Goal: Task Accomplishment & Management: Manage account settings

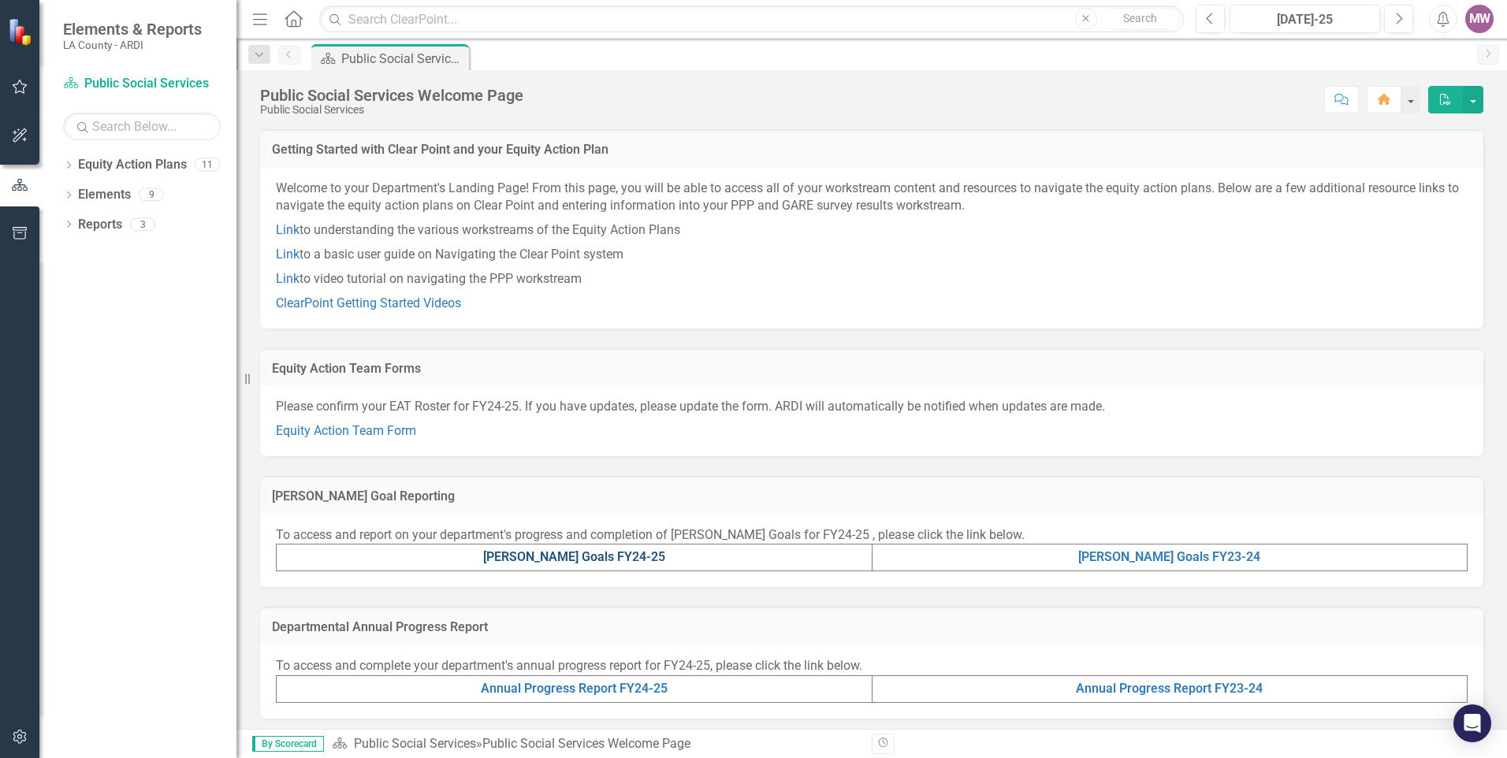
click at [623, 558] on link "[PERSON_NAME] Goals FY24-25" at bounding box center [574, 556] width 182 height 15
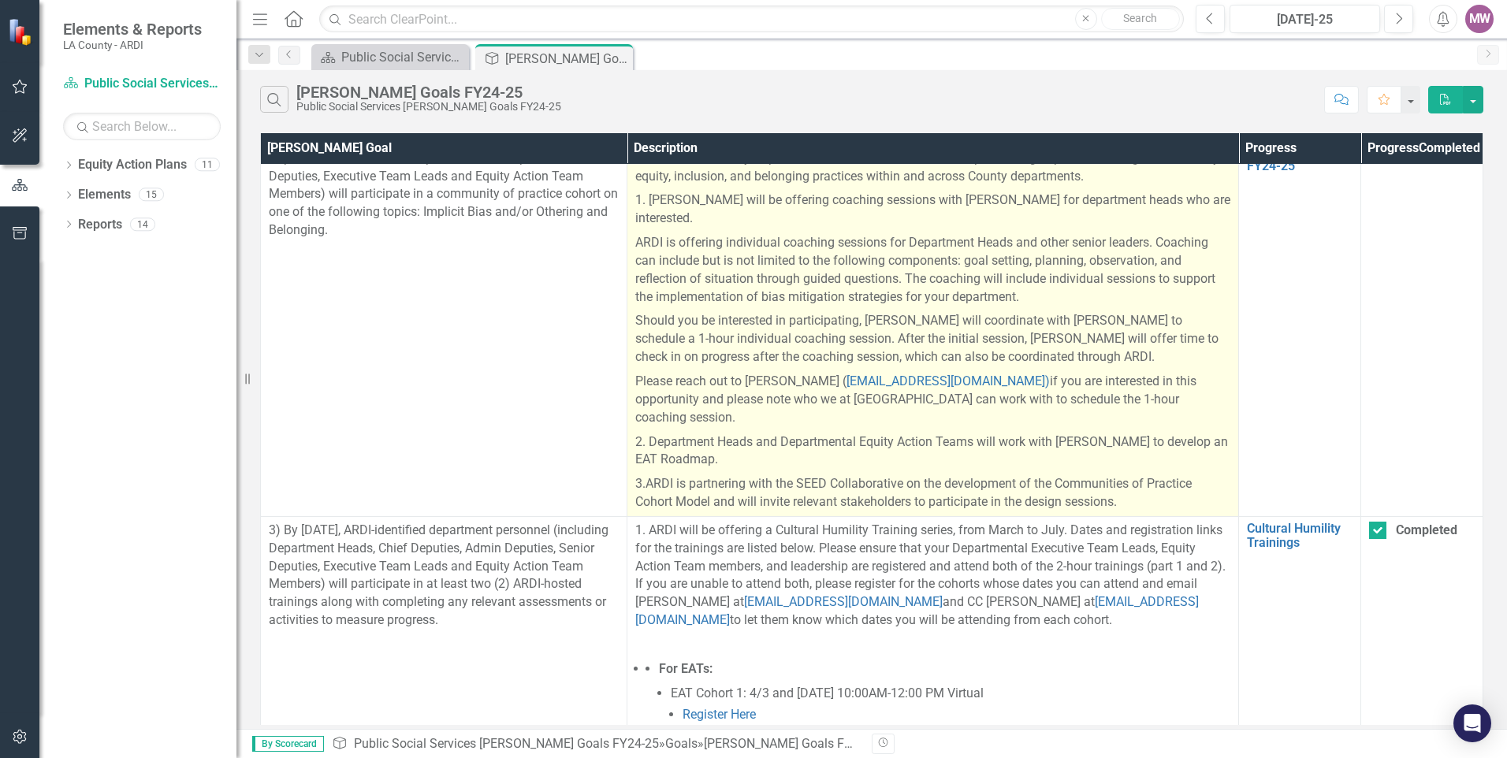
scroll to position [473, 0]
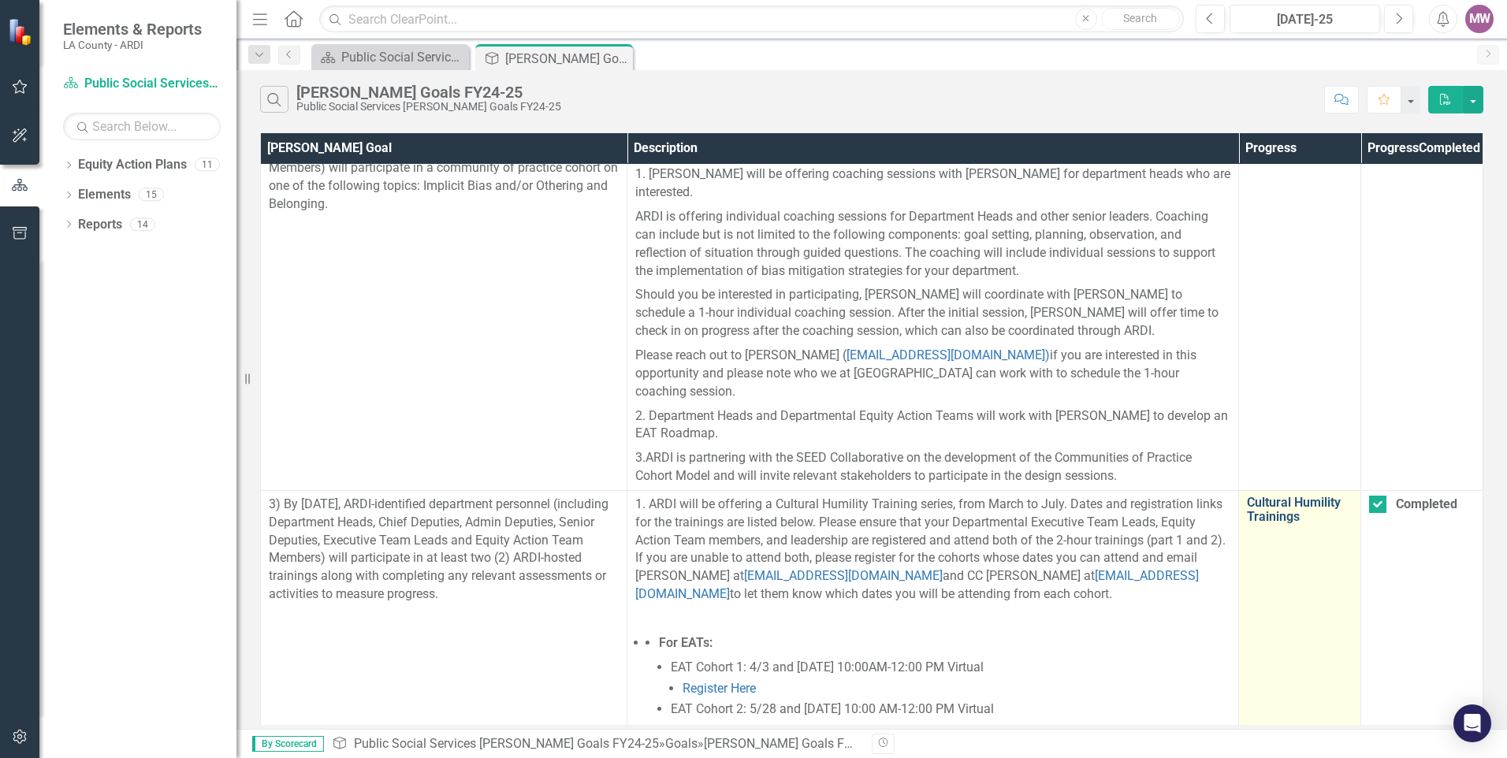
click at [1290, 503] on link "Cultural Humility Trainings" at bounding box center [1299, 510] width 106 height 28
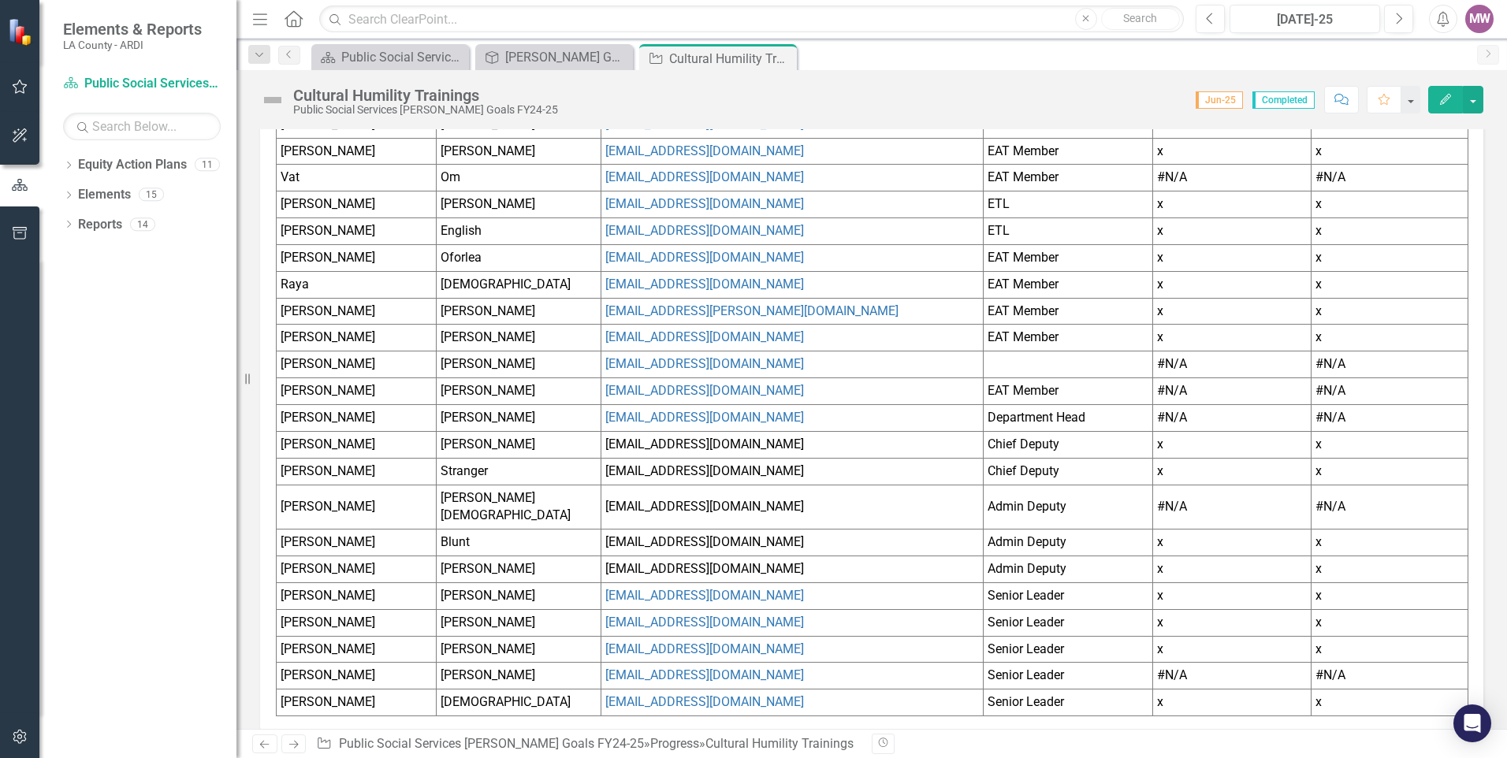
scroll to position [1128, 0]
click at [1365, 495] on td "#N/A" at bounding box center [1389, 506] width 156 height 45
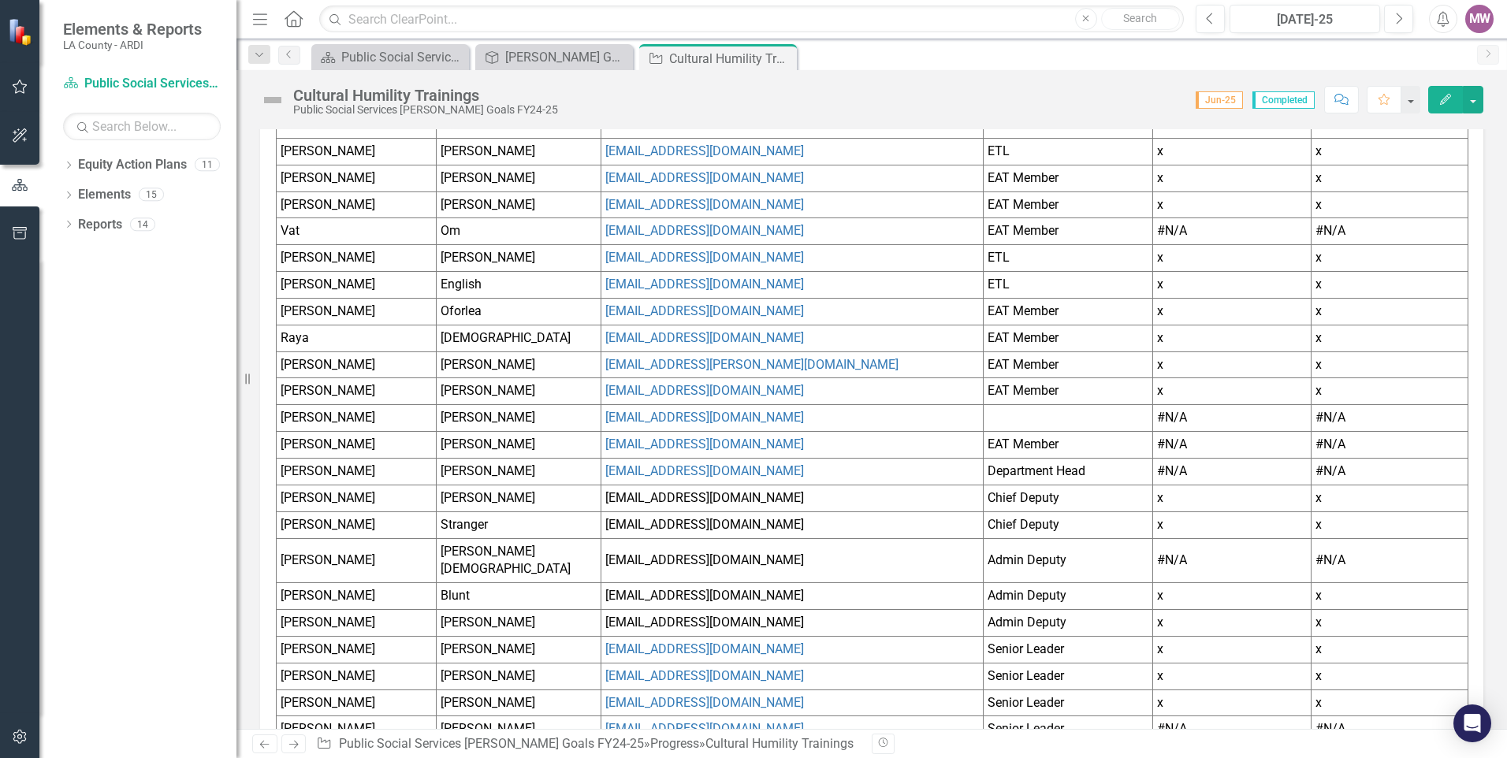
scroll to position [971, 0]
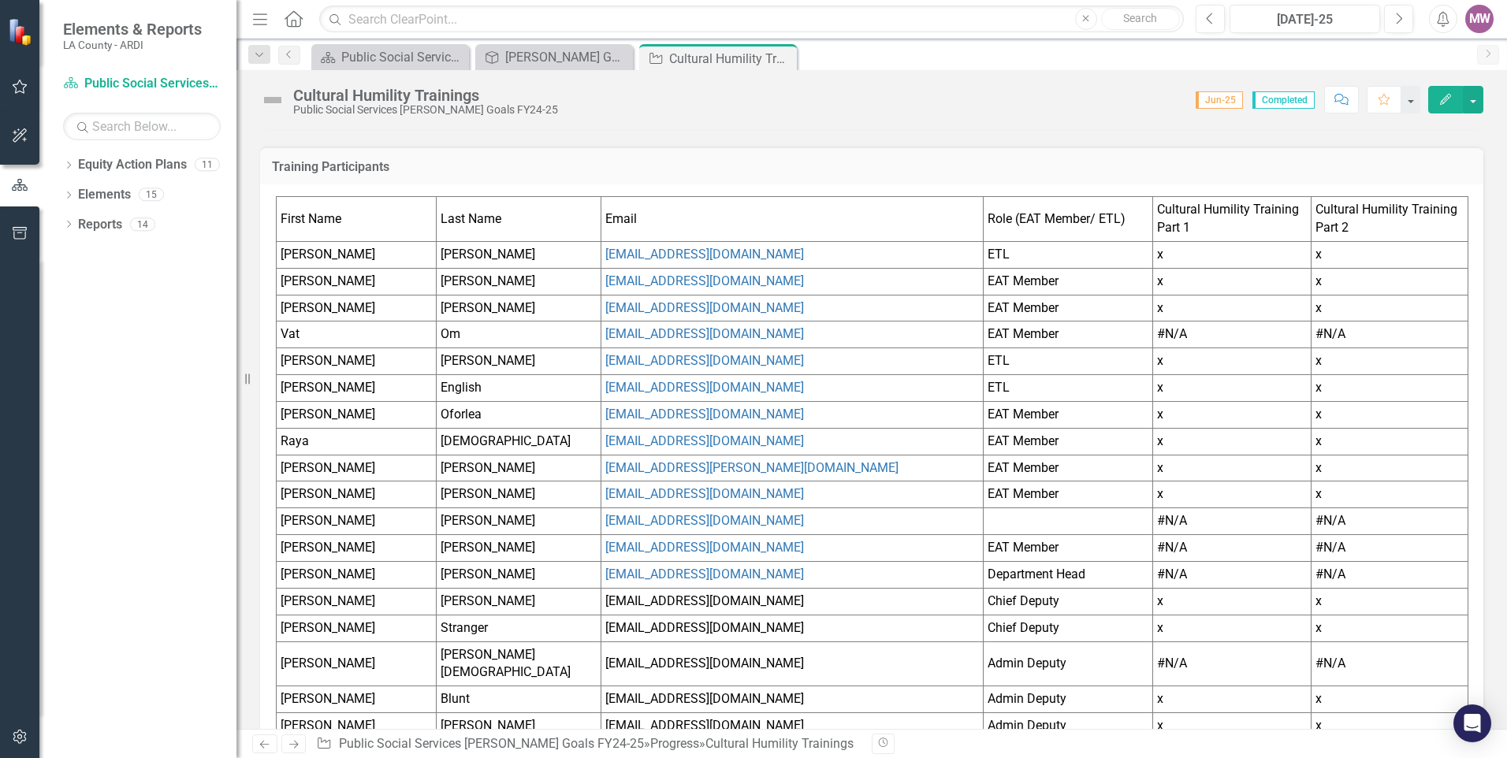
click at [1176, 513] on td "#N/A" at bounding box center [1231, 521] width 159 height 27
click at [1185, 514] on td "#N/A" at bounding box center [1231, 521] width 159 height 27
click at [1185, 515] on td "#N/A" at bounding box center [1231, 521] width 159 height 27
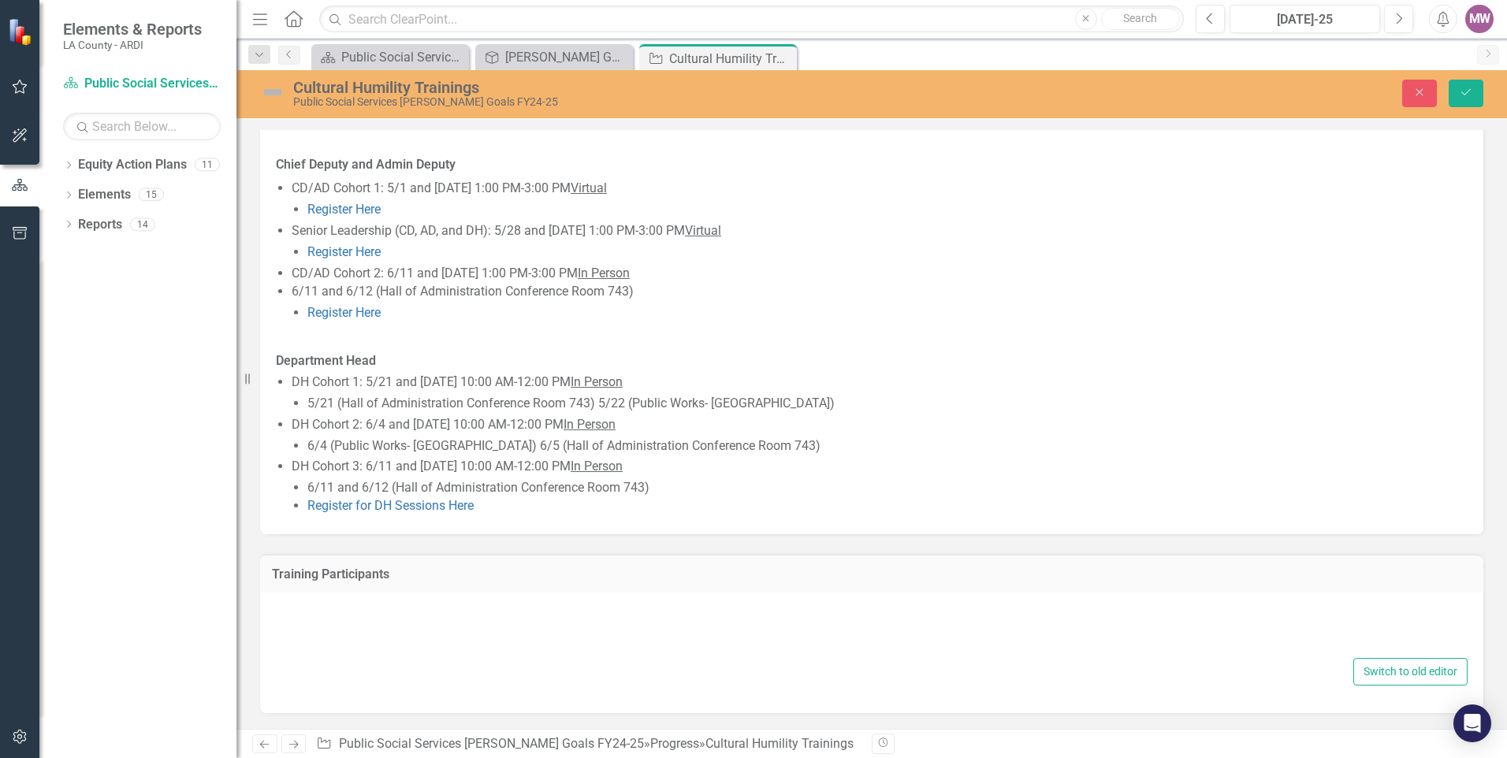
scroll to position [564, 0]
type textarea "<table style="border-collapse: collapse; width: 100.044%; height: 668px;" borde…"
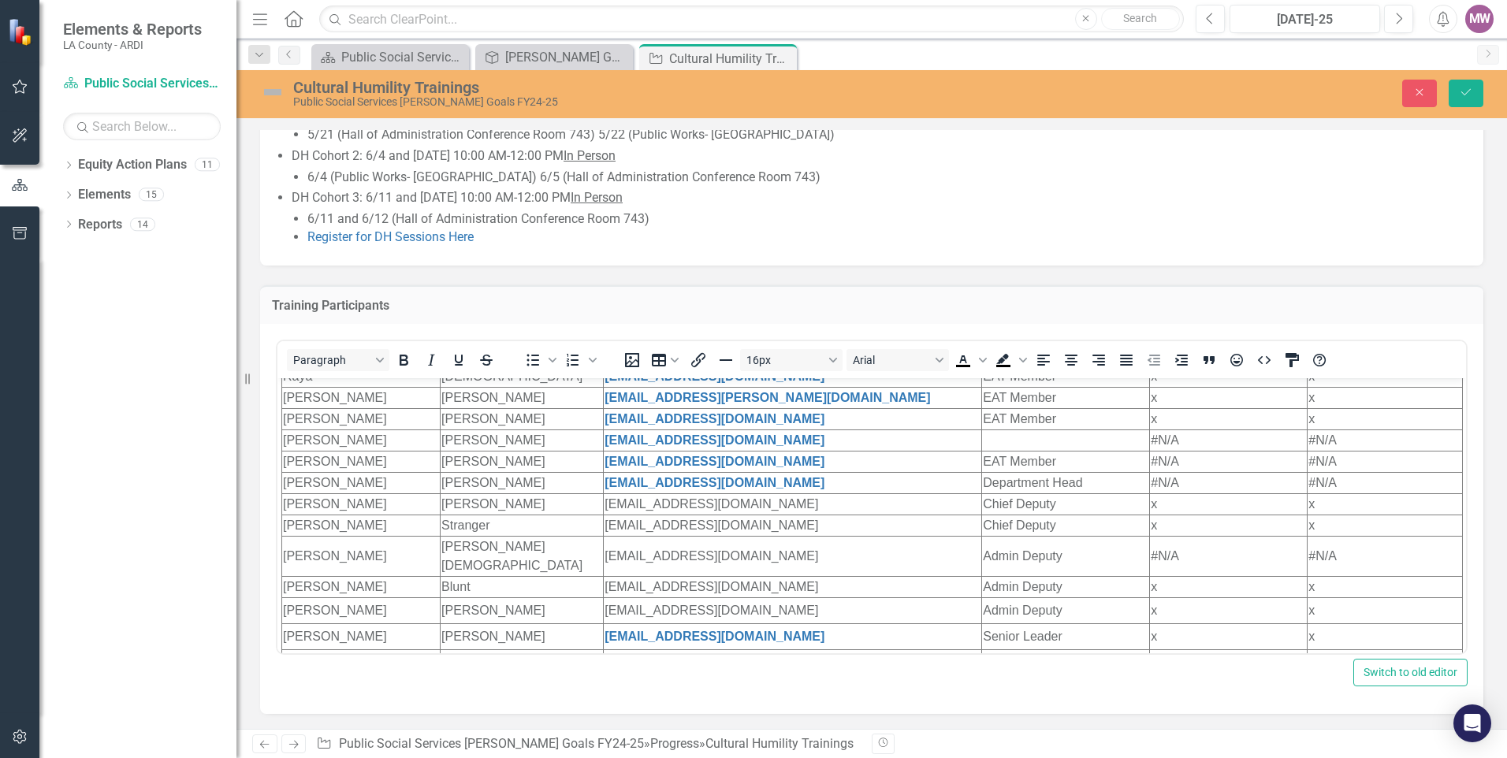
scroll to position [158, 0]
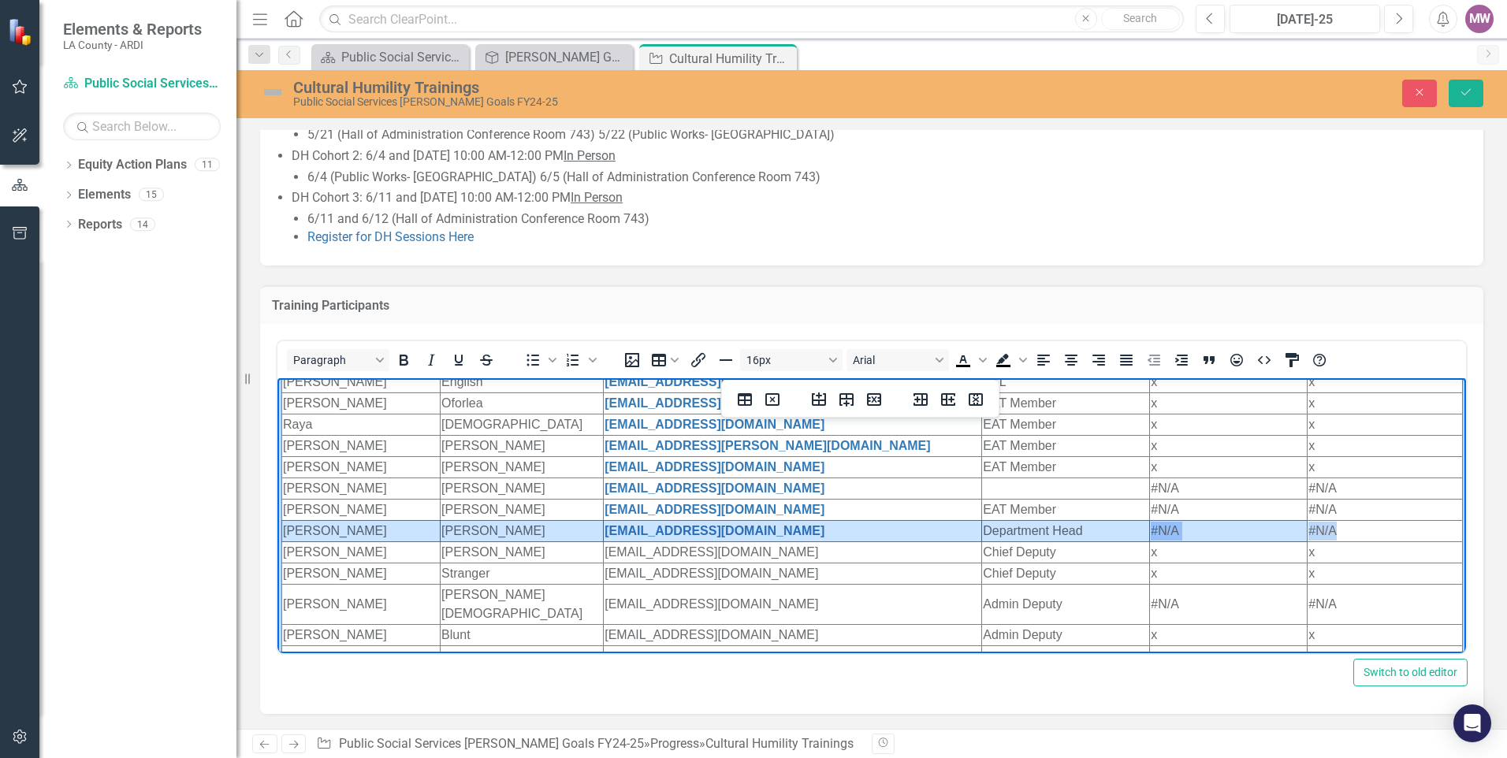
drag, startPoint x: 295, startPoint y: 532, endPoint x: 1321, endPoint y: 538, distance: 1025.1
click at [1321, 538] on html "First Name Last Name Email Role (EAT Member/ ETL) Cultural Humility Training Pa…" at bounding box center [871, 505] width 1188 height 570
drag, startPoint x: 818, startPoint y: 530, endPoint x: 557, endPoint y: 531, distance: 260.8
click at [557, 531] on td "[PERSON_NAME]" at bounding box center [521, 530] width 163 height 21
drag, startPoint x: 293, startPoint y: 529, endPoint x: 1320, endPoint y: 529, distance: 1026.7
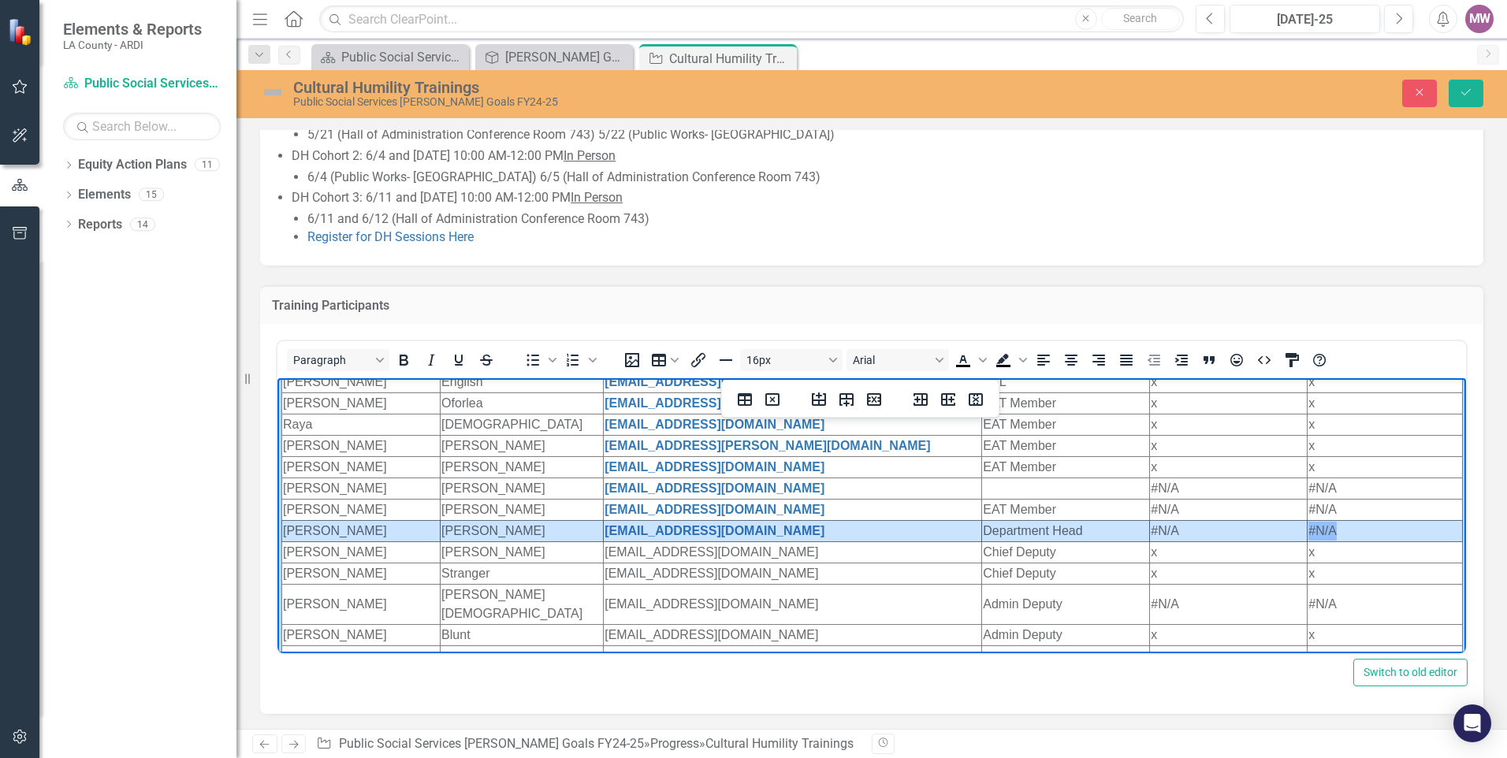
click at [1320, 529] on tr "[PERSON_NAME] [EMAIL_ADDRESS][DOMAIN_NAME] Department Head #N/A #N/A" at bounding box center [872, 530] width 1180 height 21
click at [339, 487] on td "[PERSON_NAME]" at bounding box center [361, 487] width 158 height 21
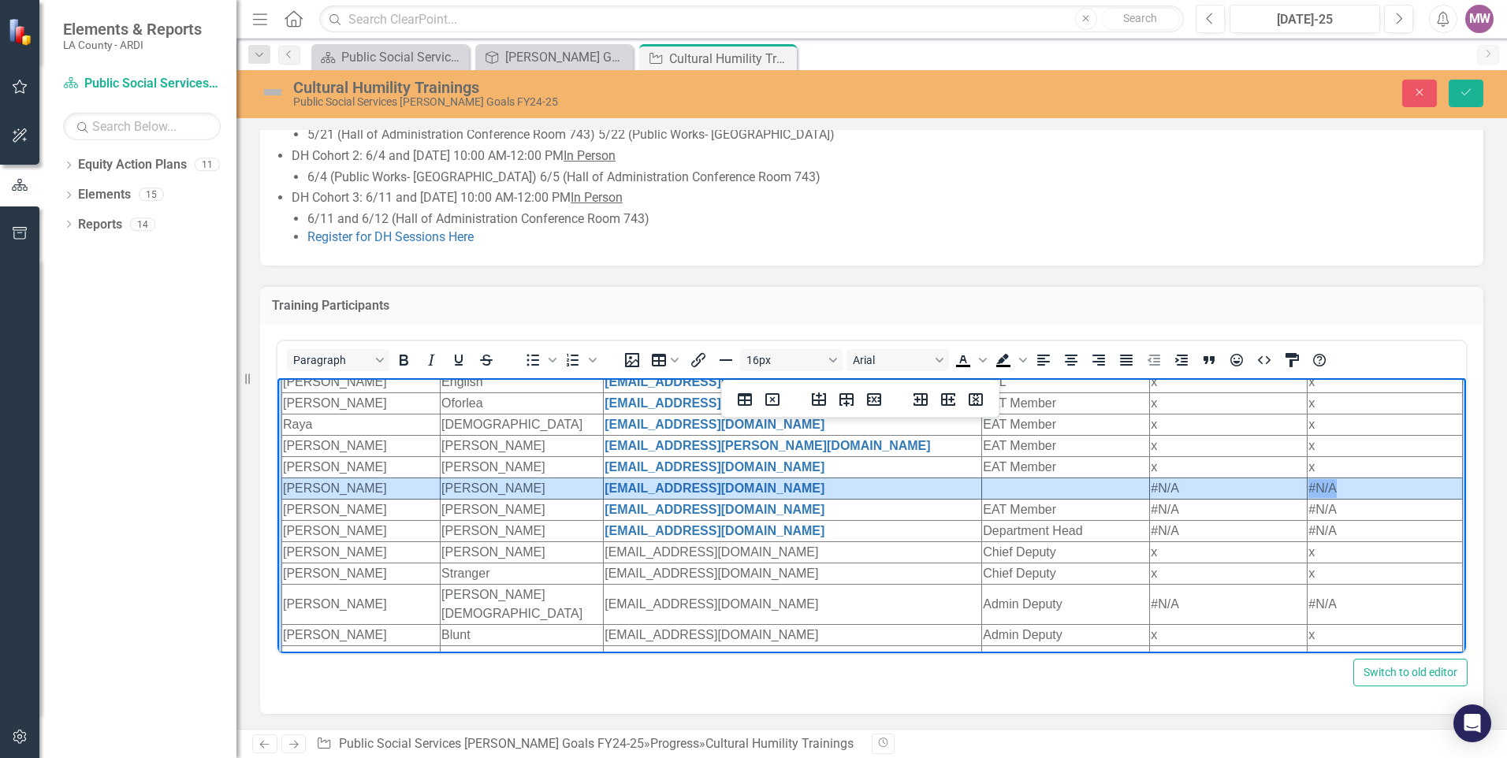
drag, startPoint x: 286, startPoint y: 487, endPoint x: 1341, endPoint y: 485, distance: 1055.0
click at [1341, 485] on tr "[PERSON_NAME] [EMAIL_ADDRESS][DOMAIN_NAME] #N/A #N/A" at bounding box center [872, 487] width 1180 height 21
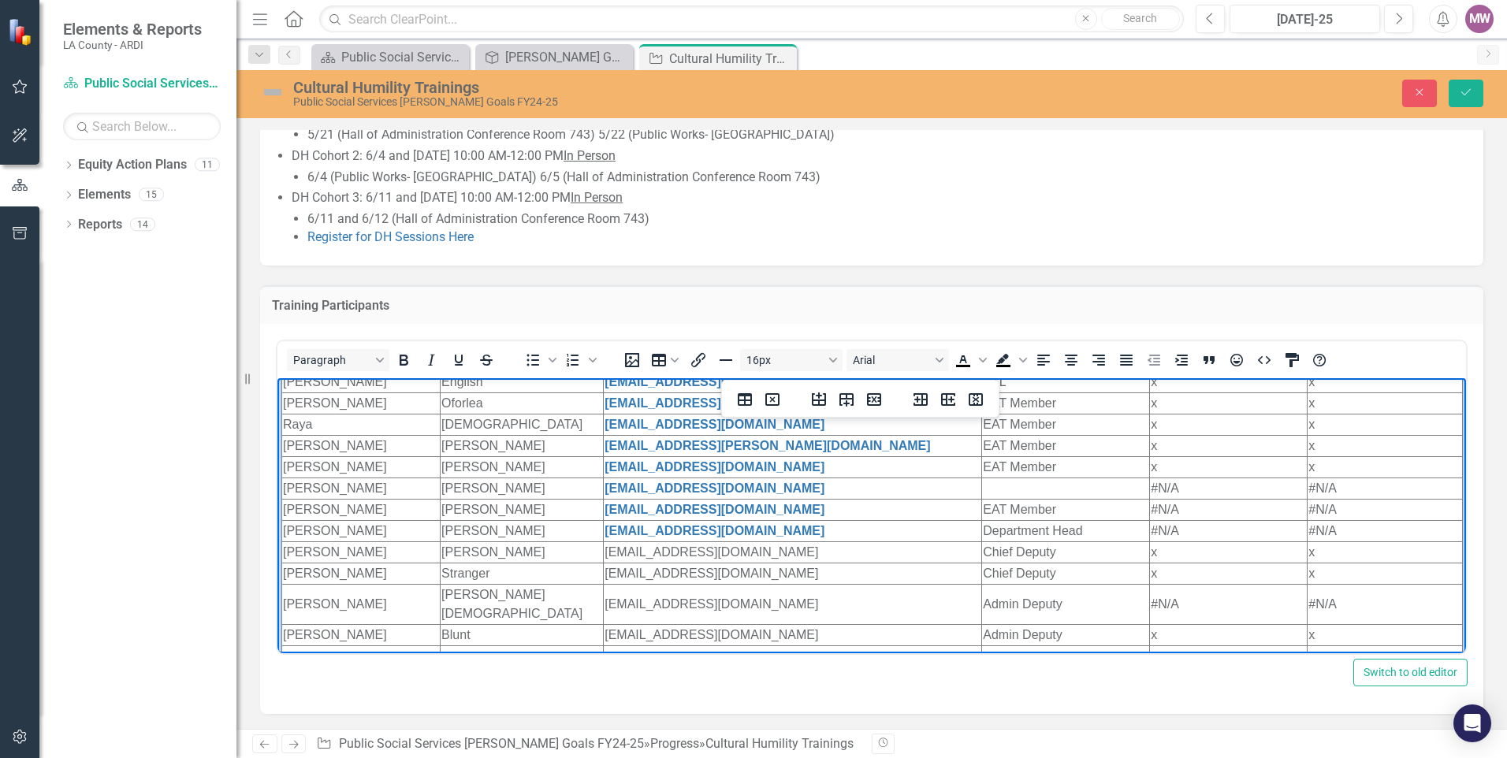
drag, startPoint x: 346, startPoint y: 497, endPoint x: 316, endPoint y: 487, distance: 31.6
click at [316, 487] on td "[PERSON_NAME]" at bounding box center [361, 487] width 158 height 21
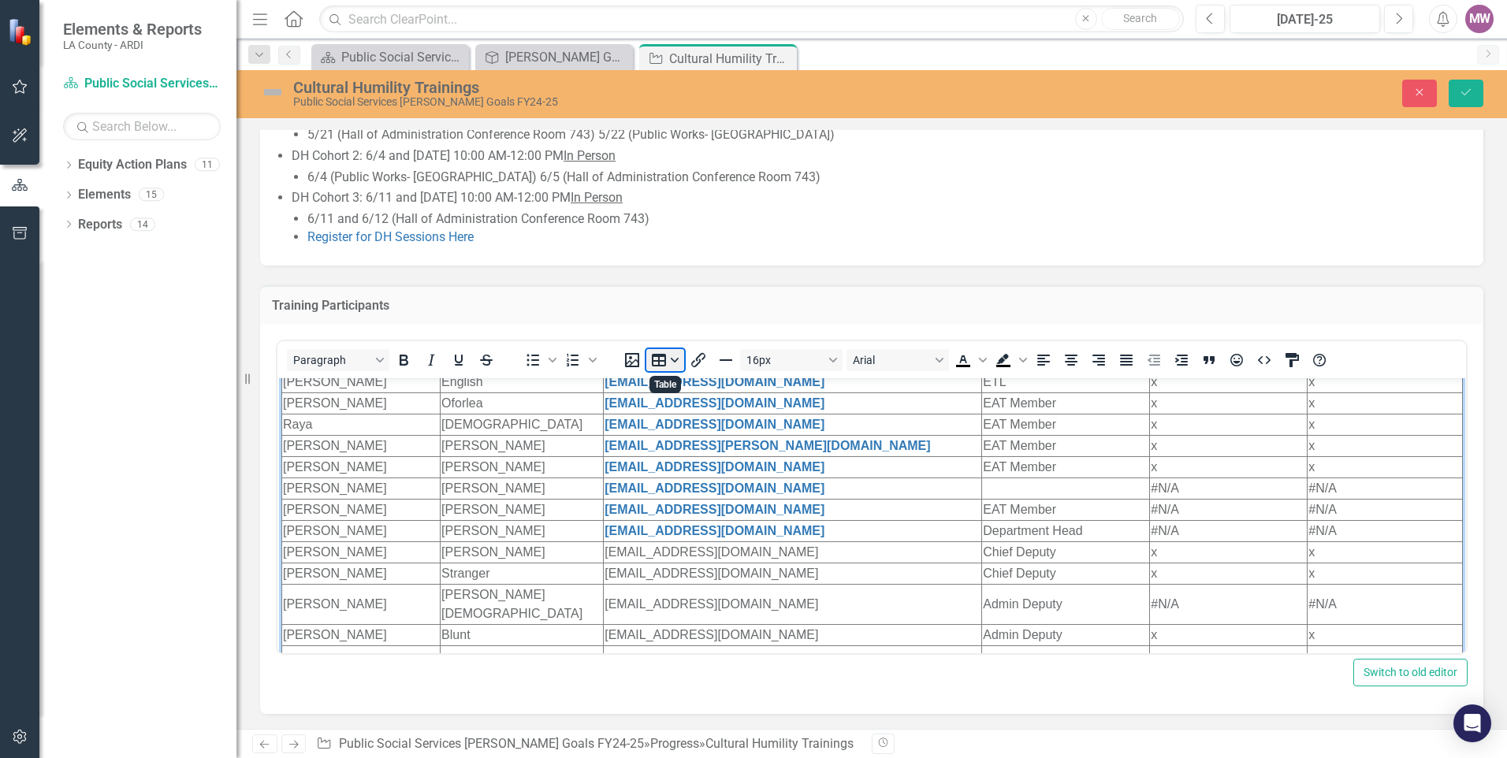
click at [674, 359] on button "Table" at bounding box center [665, 360] width 38 height 22
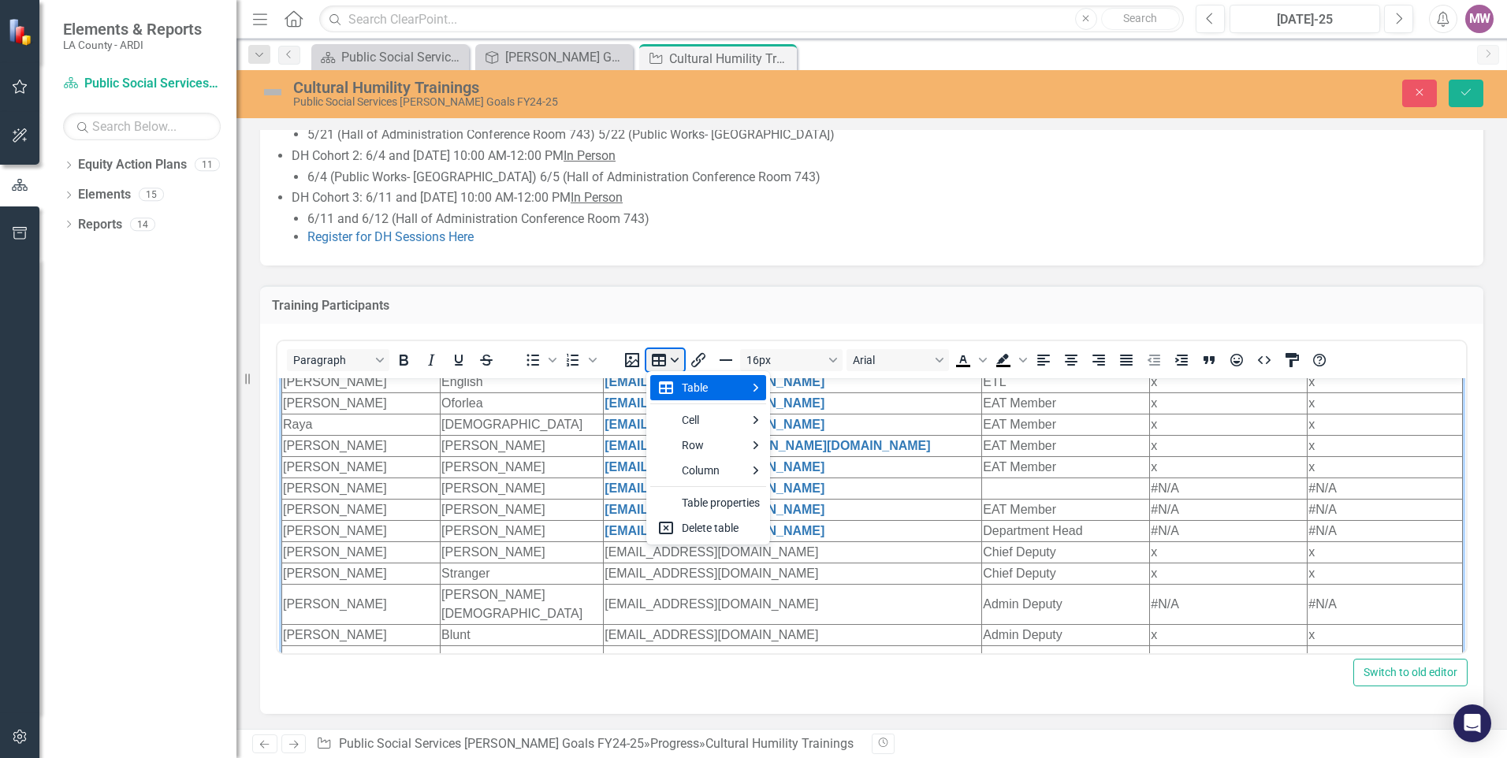
click at [674, 359] on button "Table" at bounding box center [665, 360] width 38 height 22
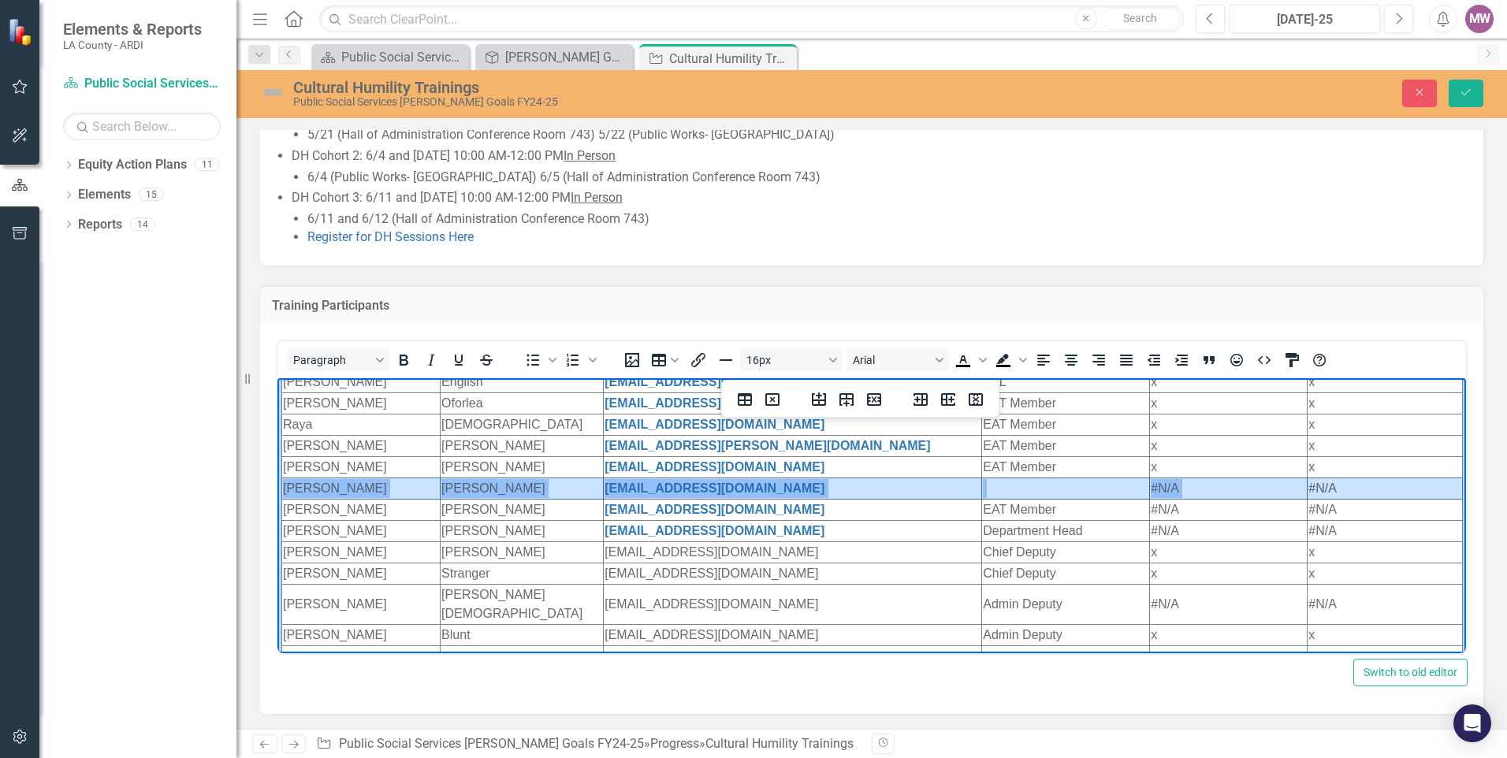
drag, startPoint x: 284, startPoint y: 486, endPoint x: 1344, endPoint y: 475, distance: 1059.8
click at [1344, 475] on html "First Name Last Name Email Role (EAT Member/ ETL) Cultural Humility Training Pa…" at bounding box center [871, 505] width 1188 height 570
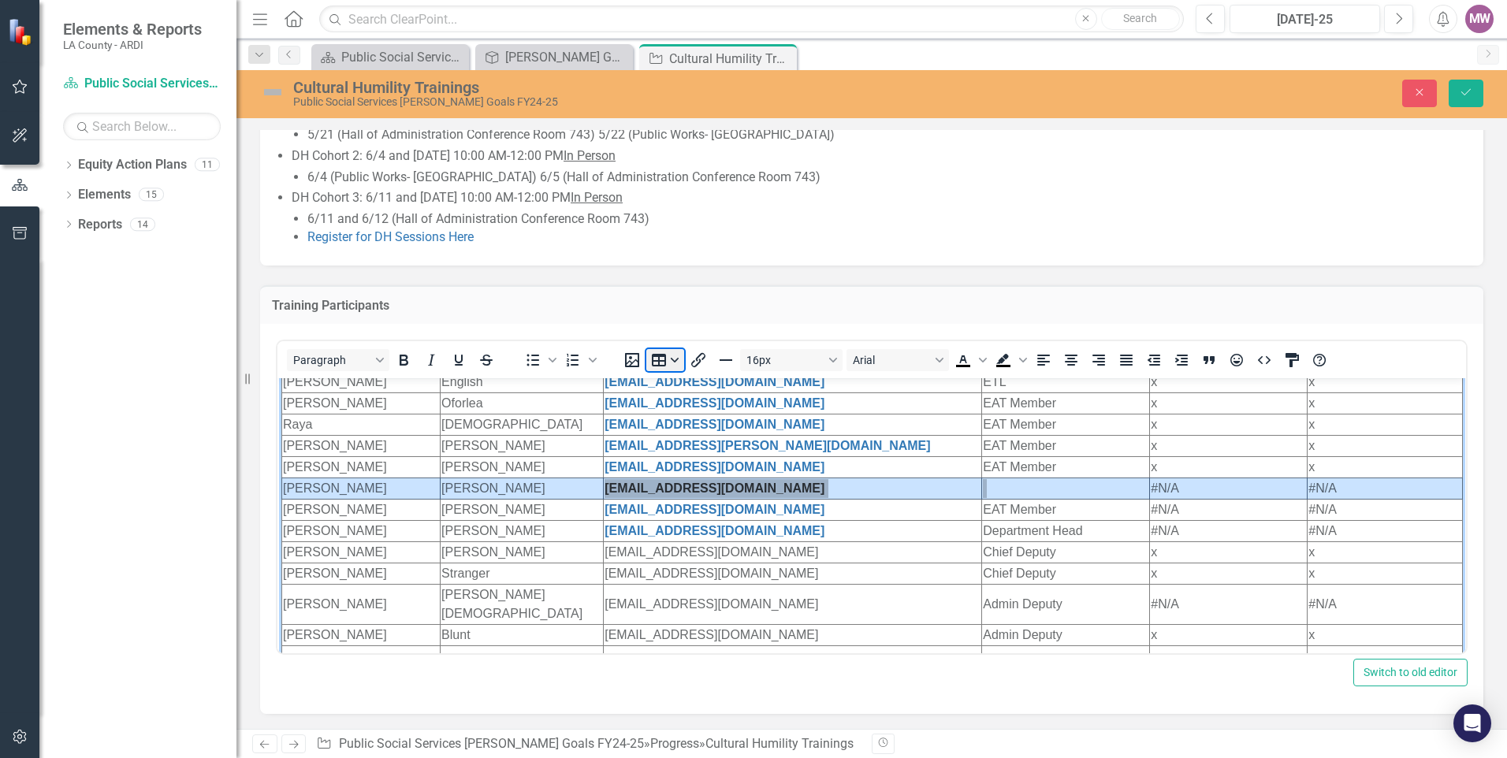
click at [674, 356] on button "Table" at bounding box center [665, 360] width 38 height 22
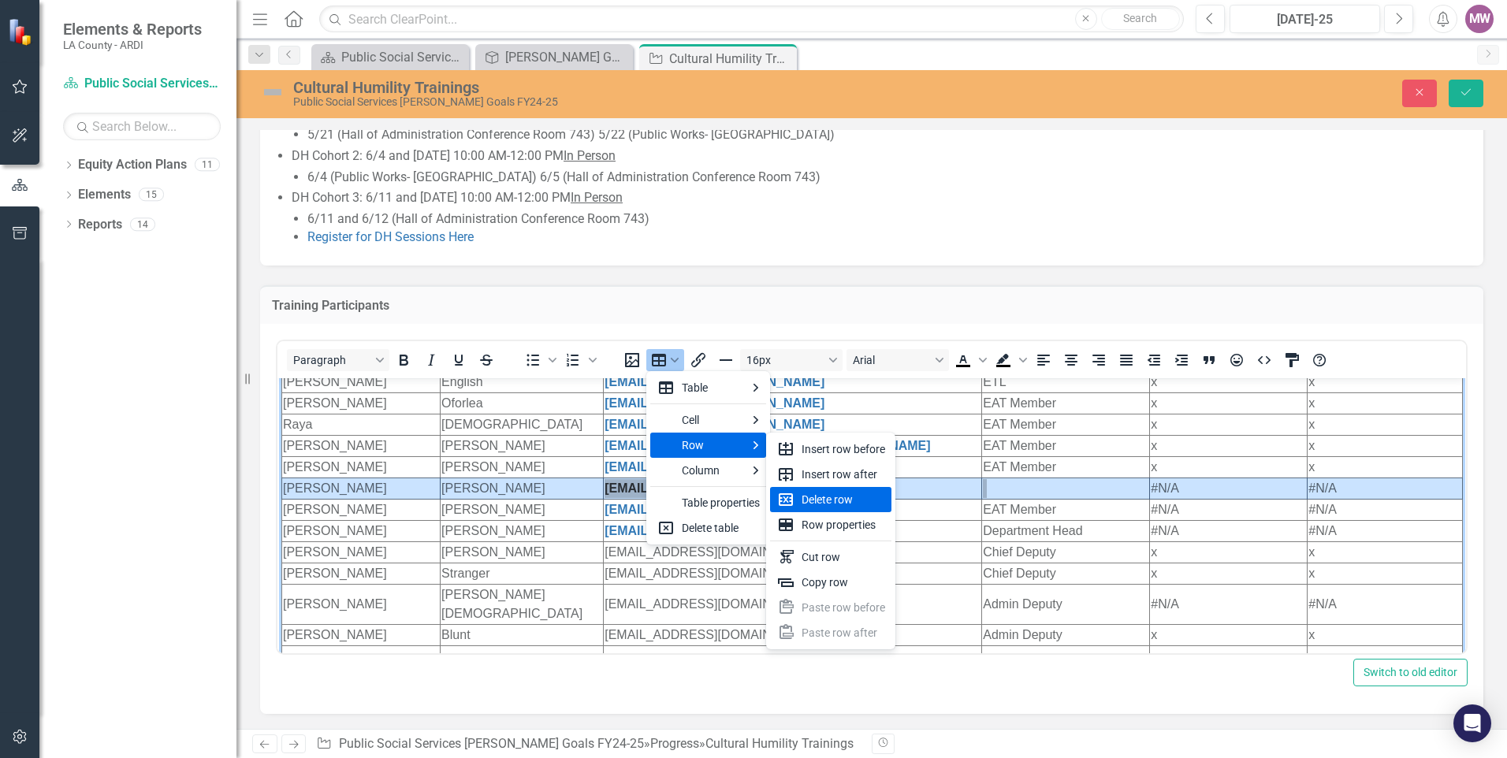
click at [819, 495] on div "Delete row" at bounding box center [843, 499] width 84 height 19
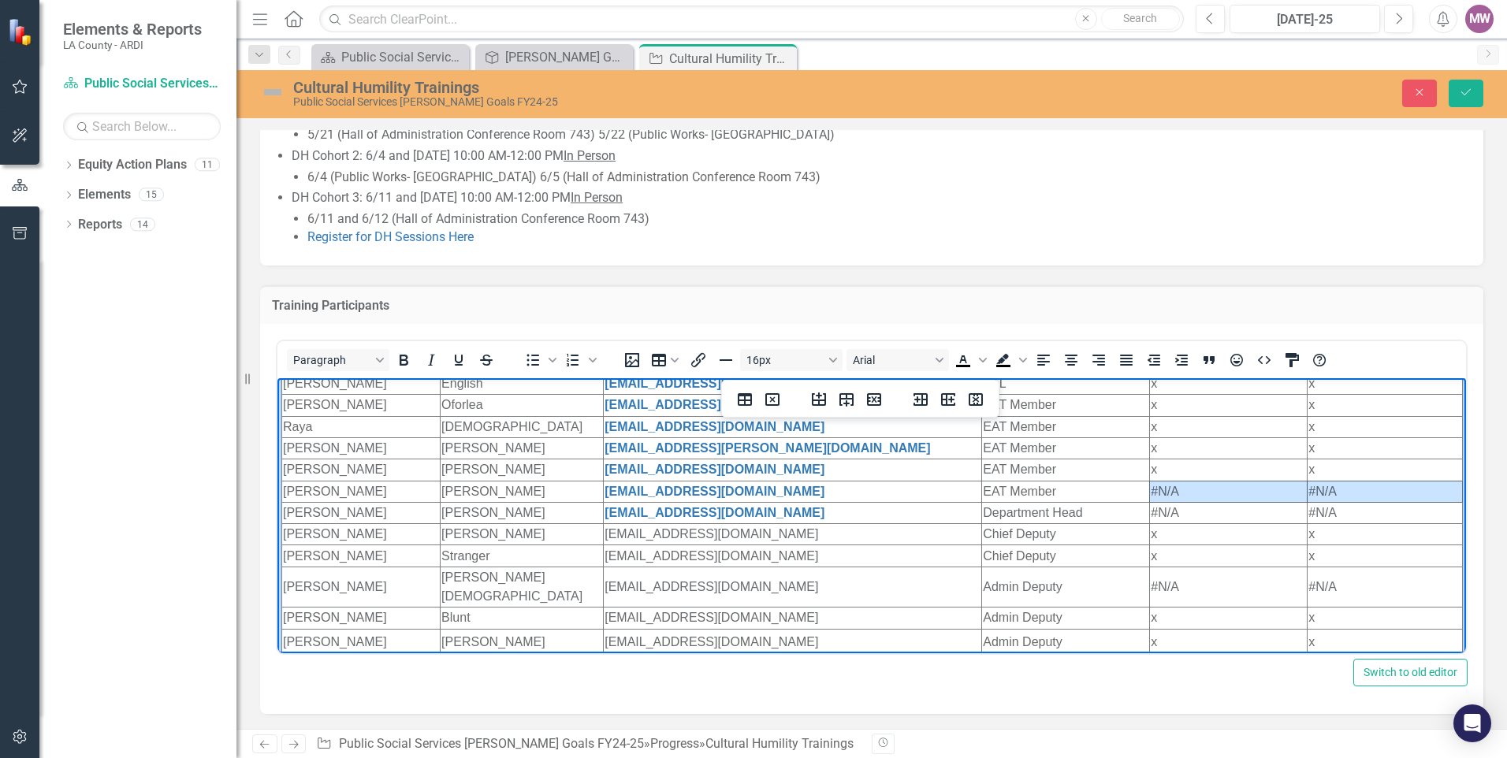
drag, startPoint x: 1330, startPoint y: 496, endPoint x: 1277, endPoint y: 496, distance: 52.8
click at [1277, 496] on tr "[PERSON_NAME] [EMAIL_ADDRESS][DOMAIN_NAME] EAT Member #N/A #N/A" at bounding box center [872, 490] width 1180 height 21
click at [1165, 492] on td "#N/A" at bounding box center [1229, 490] width 158 height 21
drag, startPoint x: 1319, startPoint y: 495, endPoint x: 1281, endPoint y: 497, distance: 37.9
click at [1281, 497] on tr "[PERSON_NAME] [EMAIL_ADDRESS][DOMAIN_NAME] EAT Member x #N/A" at bounding box center [872, 490] width 1180 height 21
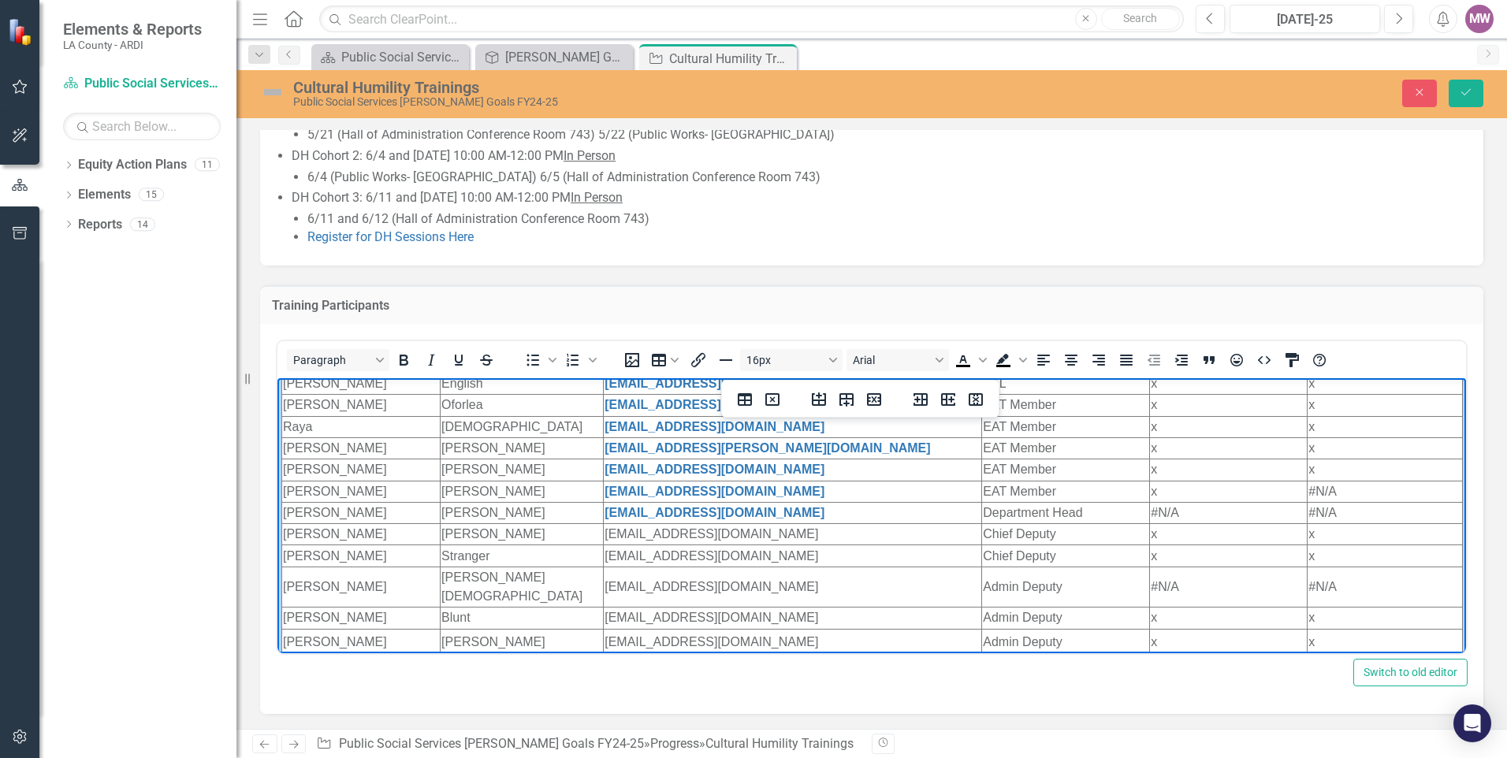
click at [1327, 494] on td "#N/A" at bounding box center [1384, 490] width 154 height 21
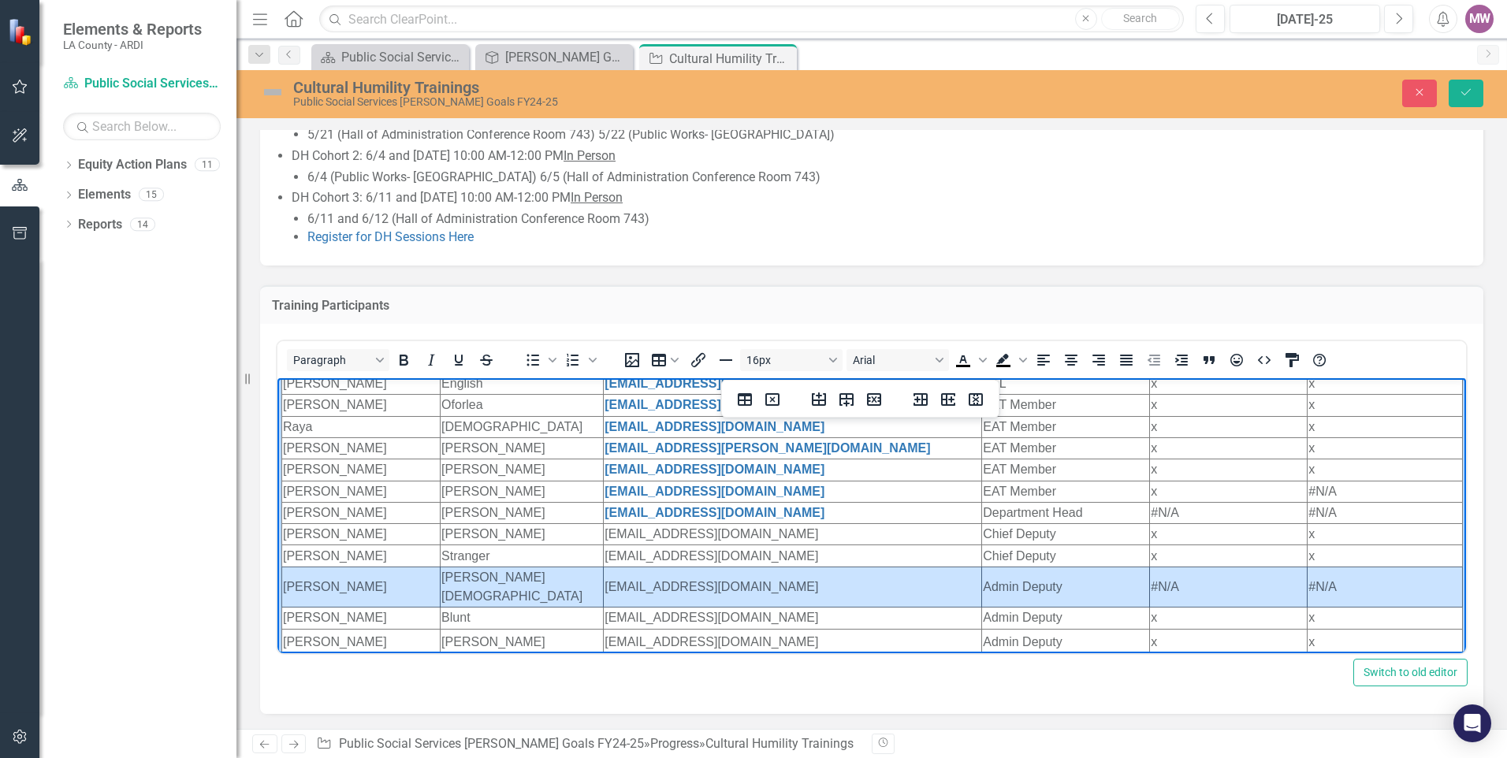
drag, startPoint x: 1328, startPoint y: 585, endPoint x: 364, endPoint y: 581, distance: 964.4
click at [364, 581] on tr "[PERSON_NAME] [EMAIL_ADDRESS][DOMAIN_NAME] Admin Deputy #N/A #N/A" at bounding box center [872, 586] width 1180 height 41
click at [677, 354] on button "Table" at bounding box center [665, 360] width 38 height 22
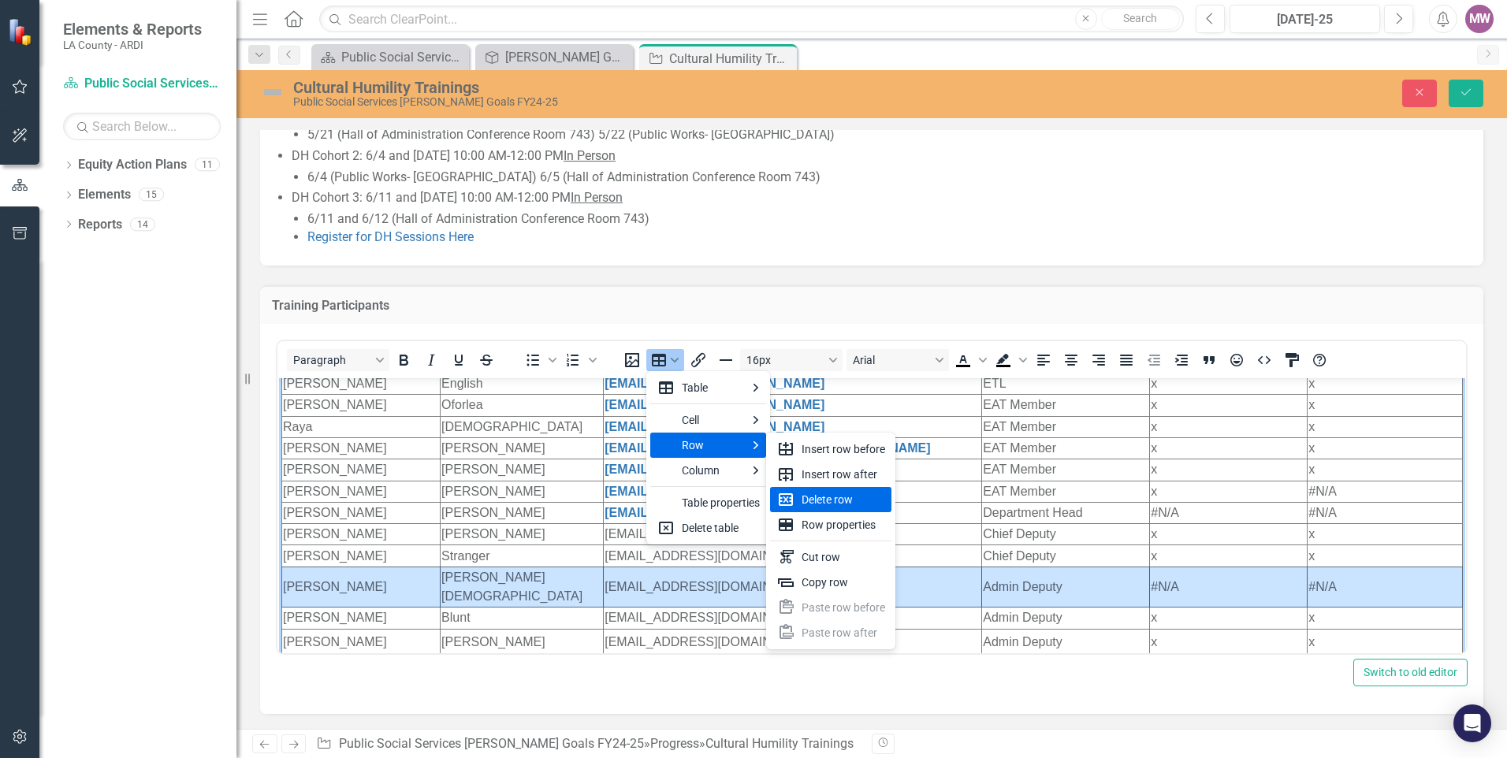
click at [831, 500] on div "Delete row" at bounding box center [843, 499] width 84 height 19
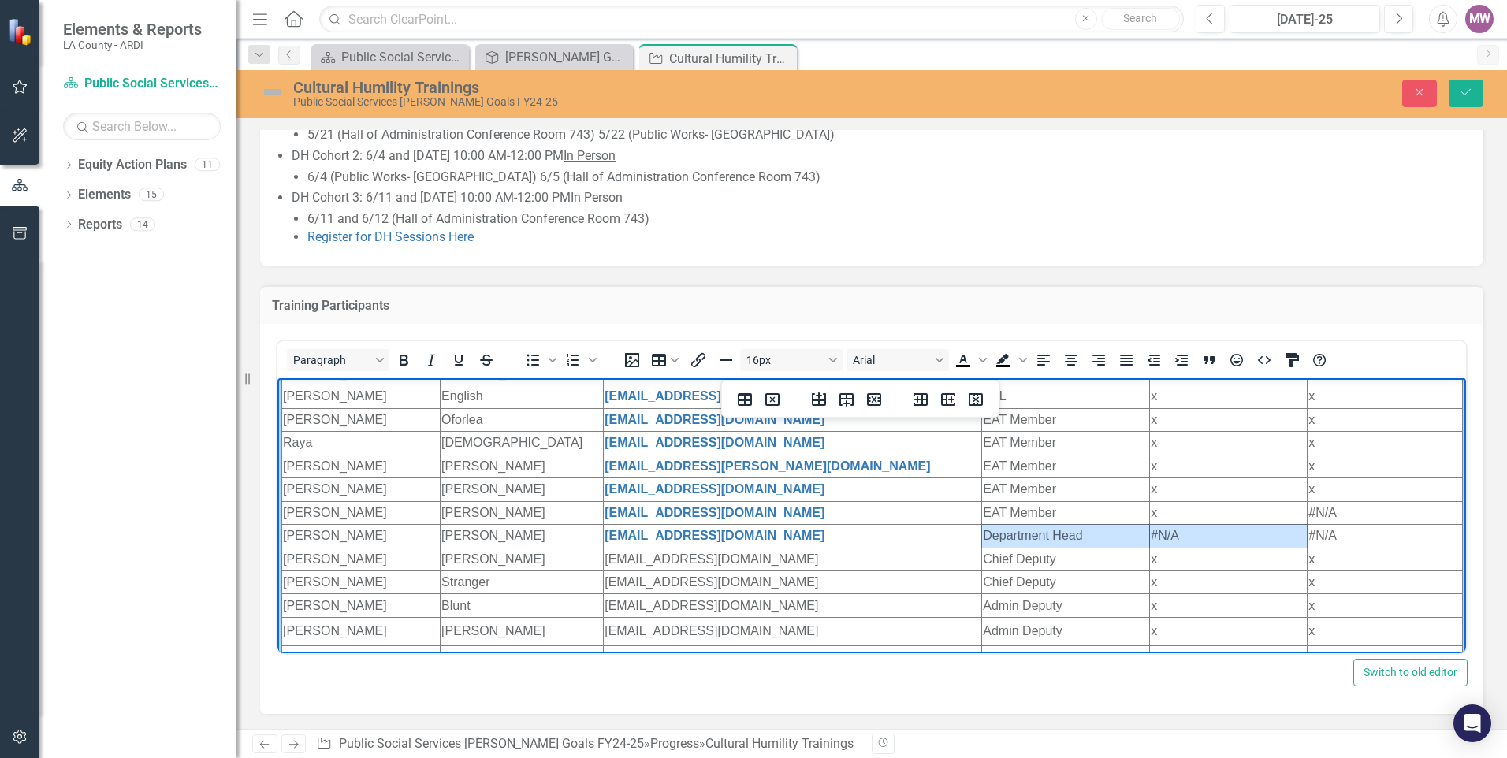
drag, startPoint x: 1186, startPoint y: 536, endPoint x: 1127, endPoint y: 536, distance: 59.1
click at [1127, 536] on tr "[PERSON_NAME] [EMAIL_ADDRESS][DOMAIN_NAME] Department Head #N/A #N/A" at bounding box center [872, 535] width 1180 height 23
click at [1048, 538] on td "x" at bounding box center [1066, 535] width 168 height 23
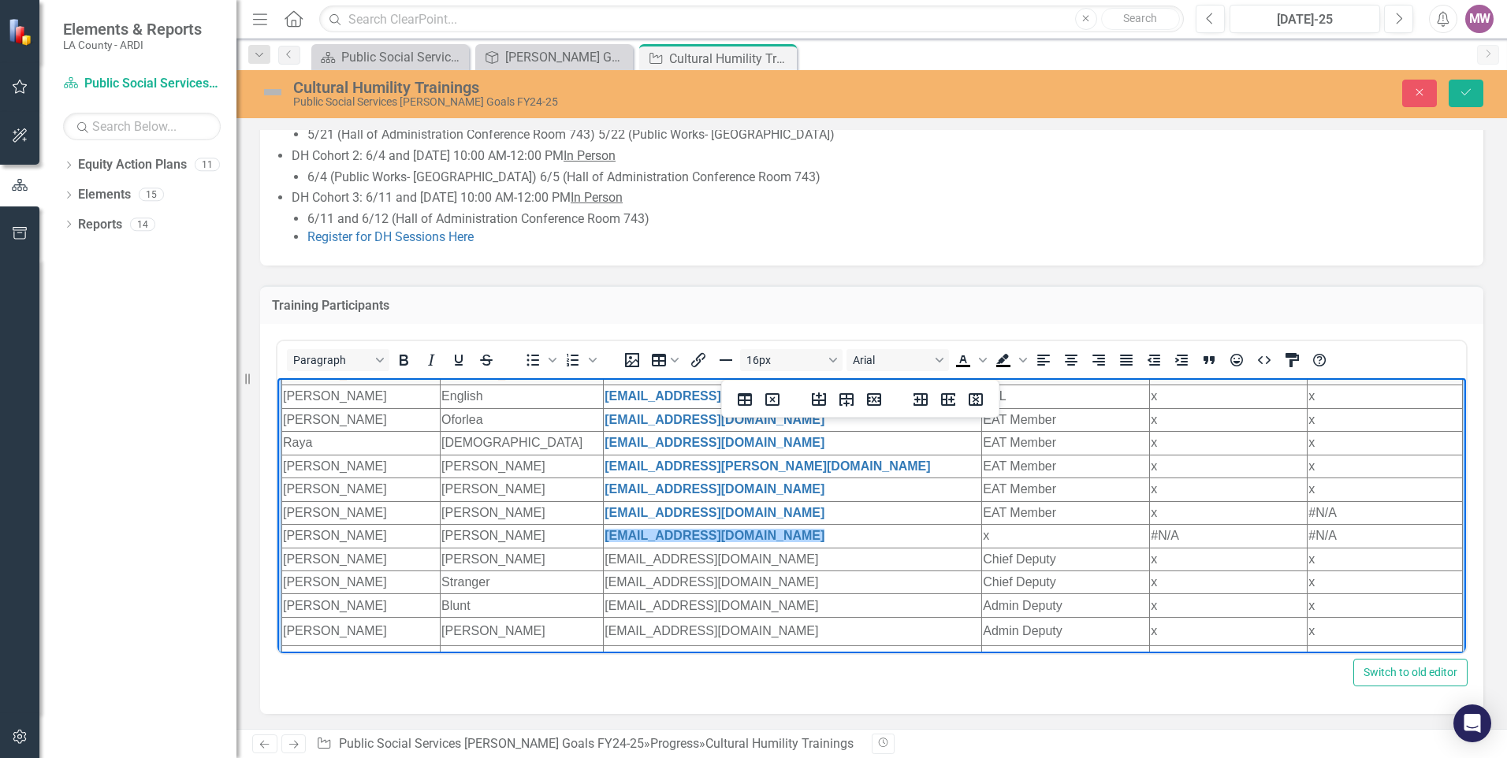
click at [967, 536] on html "First Name Last Name Email Role (EAT Member/ ETL) Cultural Humility Training Pa…" at bounding box center [871, 497] width 1188 height 555
drag, startPoint x: 1063, startPoint y: 509, endPoint x: 1068, endPoint y: 517, distance: 9.6
click at [1064, 510] on td "EAT Member" at bounding box center [1066, 511] width 168 height 23
drag, startPoint x: 991, startPoint y: 533, endPoint x: 971, endPoint y: 533, distance: 20.5
click at [982, 533] on td "x" at bounding box center [1066, 535] width 168 height 23
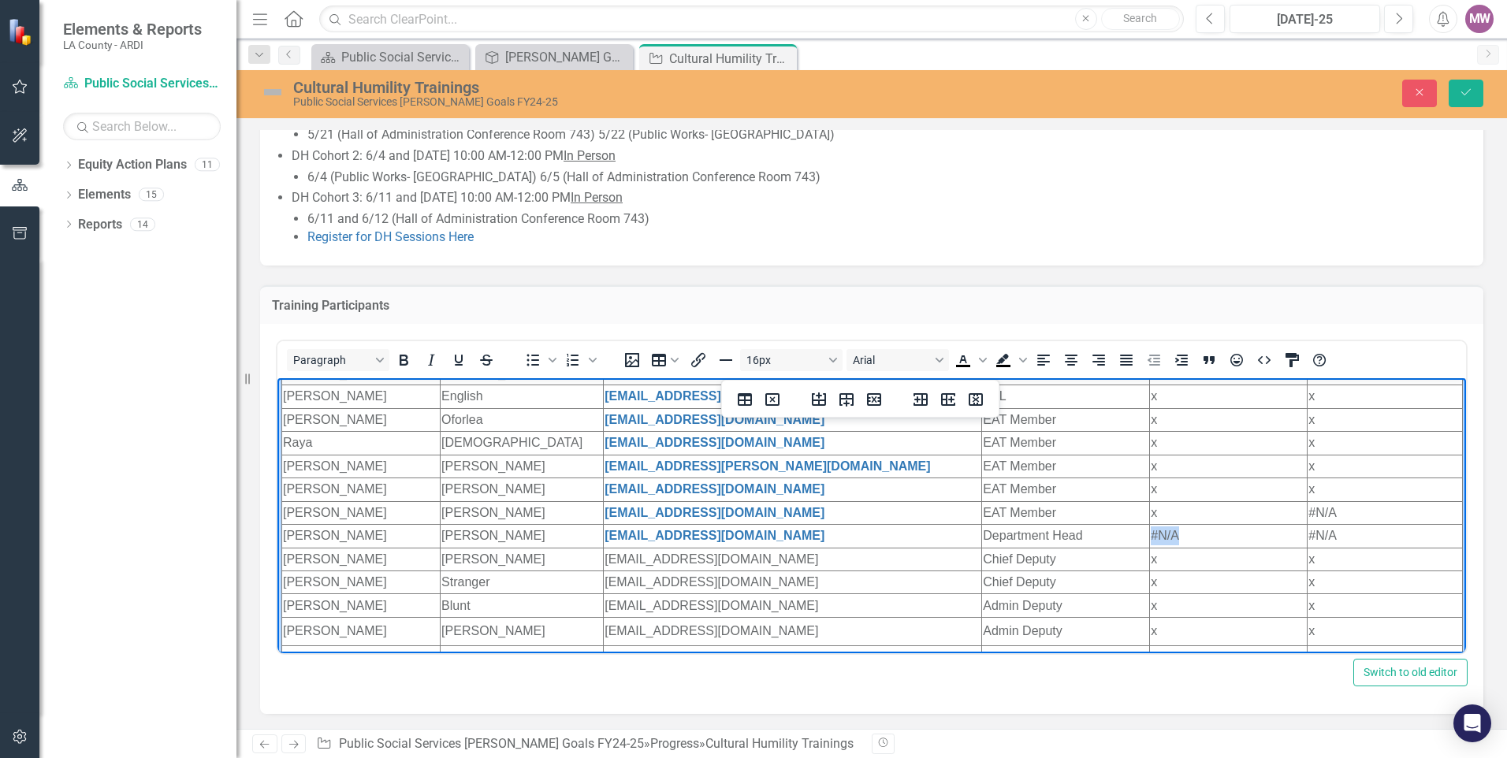
drag, startPoint x: 1165, startPoint y: 537, endPoint x: 1135, endPoint y: 529, distance: 31.2
click at [1150, 529] on td "#N/A" at bounding box center [1229, 535] width 158 height 23
drag, startPoint x: 1336, startPoint y: 531, endPoint x: 1288, endPoint y: 533, distance: 47.3
click at [1288, 533] on html "First Name Last Name Email Role (EAT Member/ ETL) Cultural Humility Training Pa…" at bounding box center [871, 497] width 1188 height 555
